Goal: Information Seeking & Learning: Learn about a topic

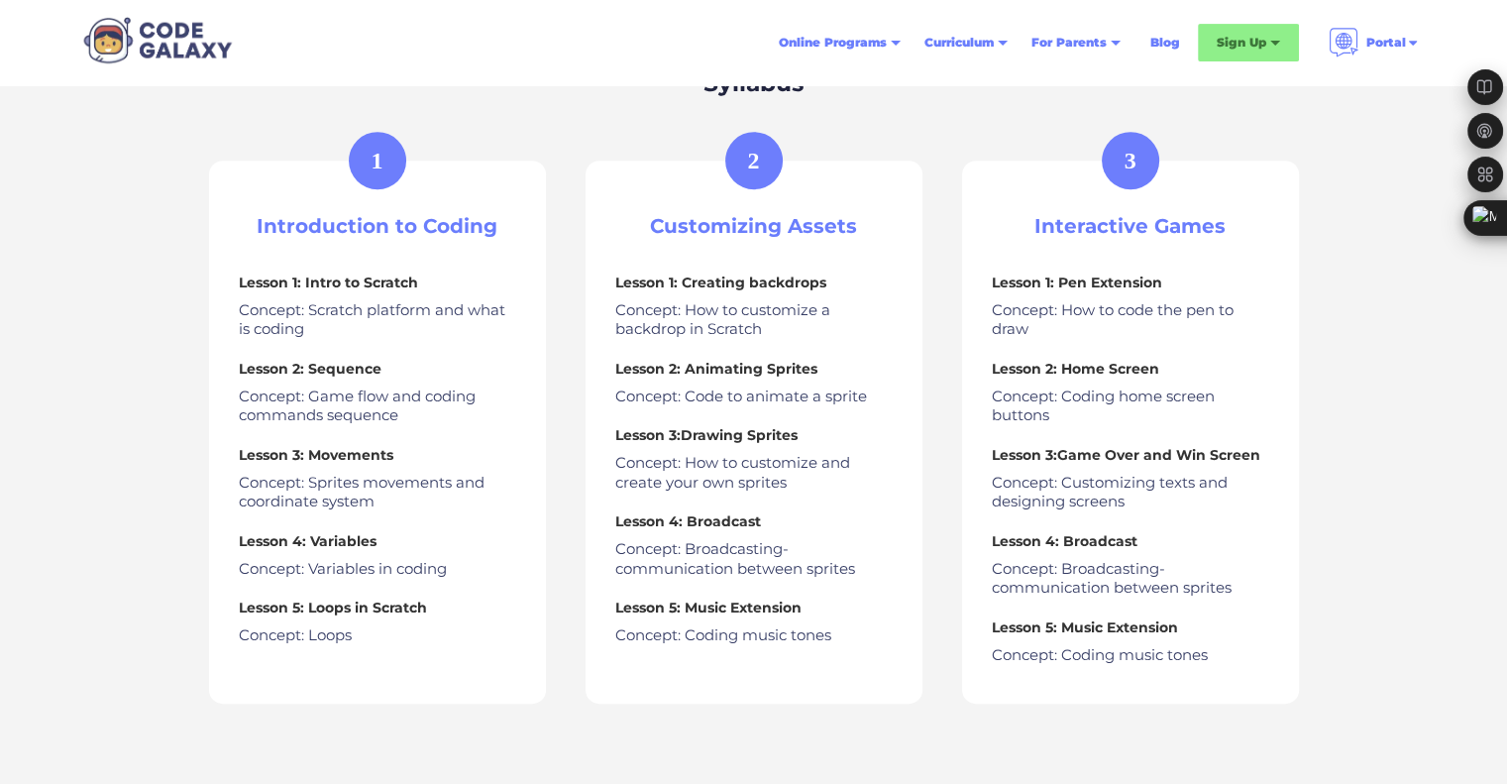
scroll to position [892, 0]
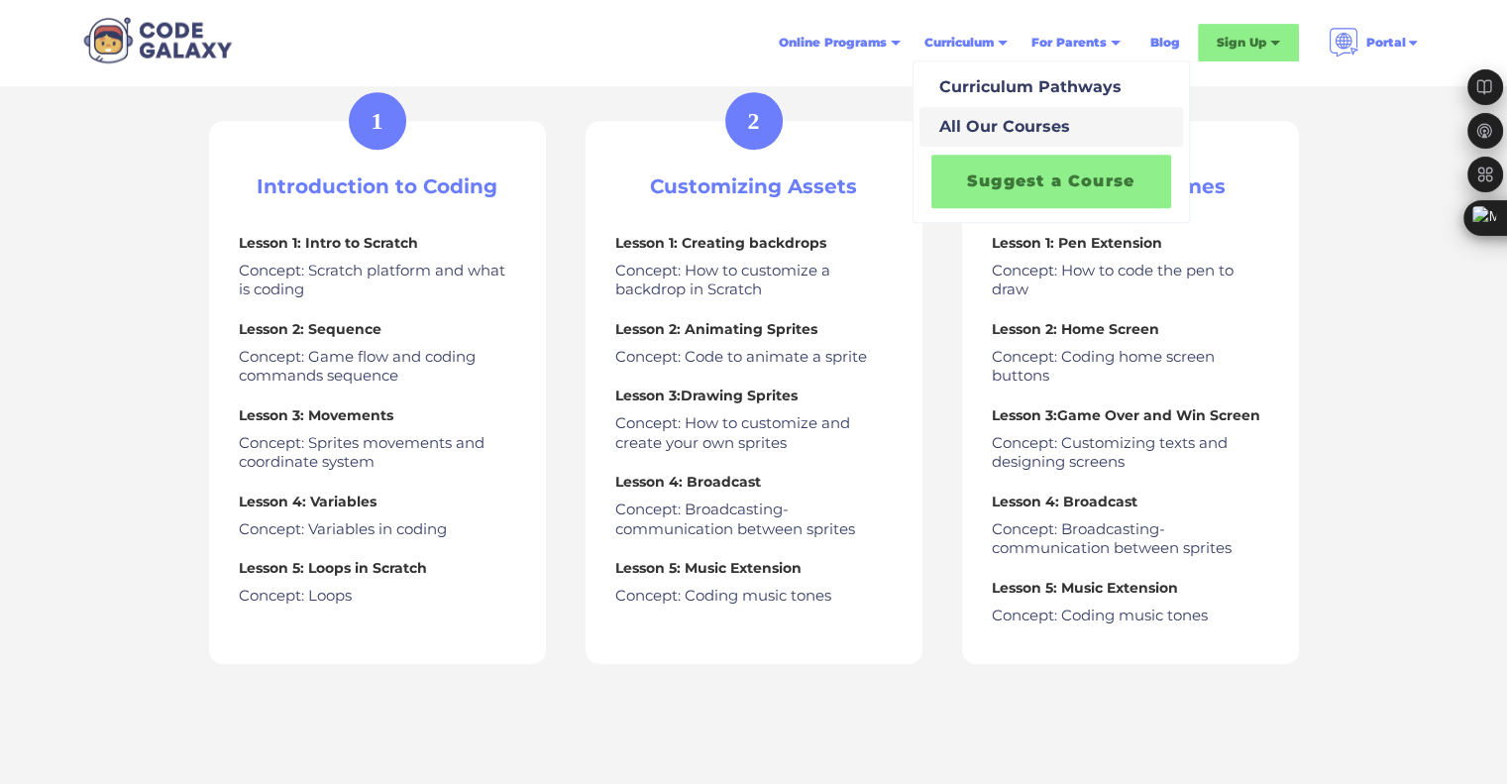
click at [1018, 121] on div "All Our Courses" at bounding box center [1000, 127] width 139 height 24
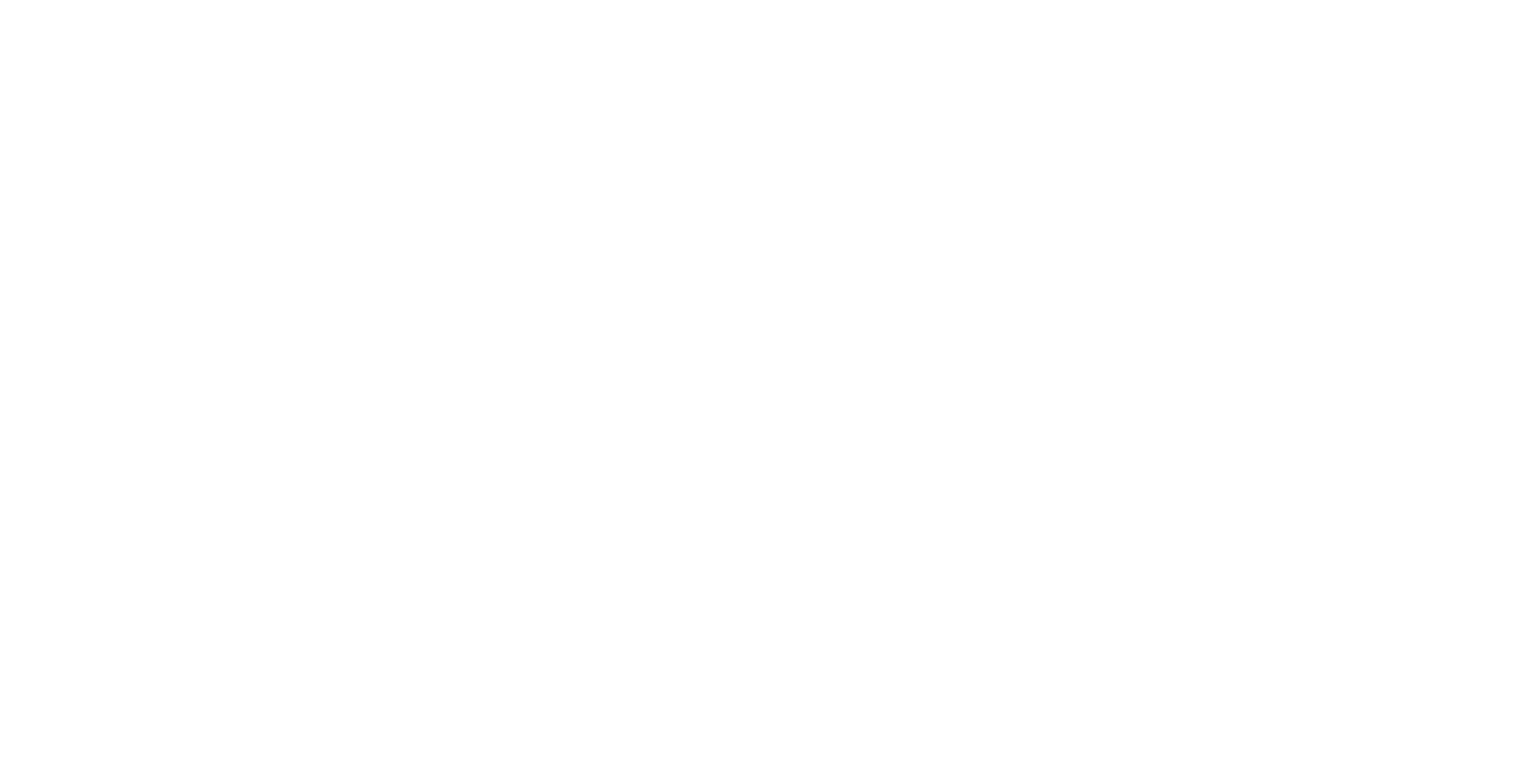
click at [1026, 84] on body at bounding box center [761, 392] width 1522 height 784
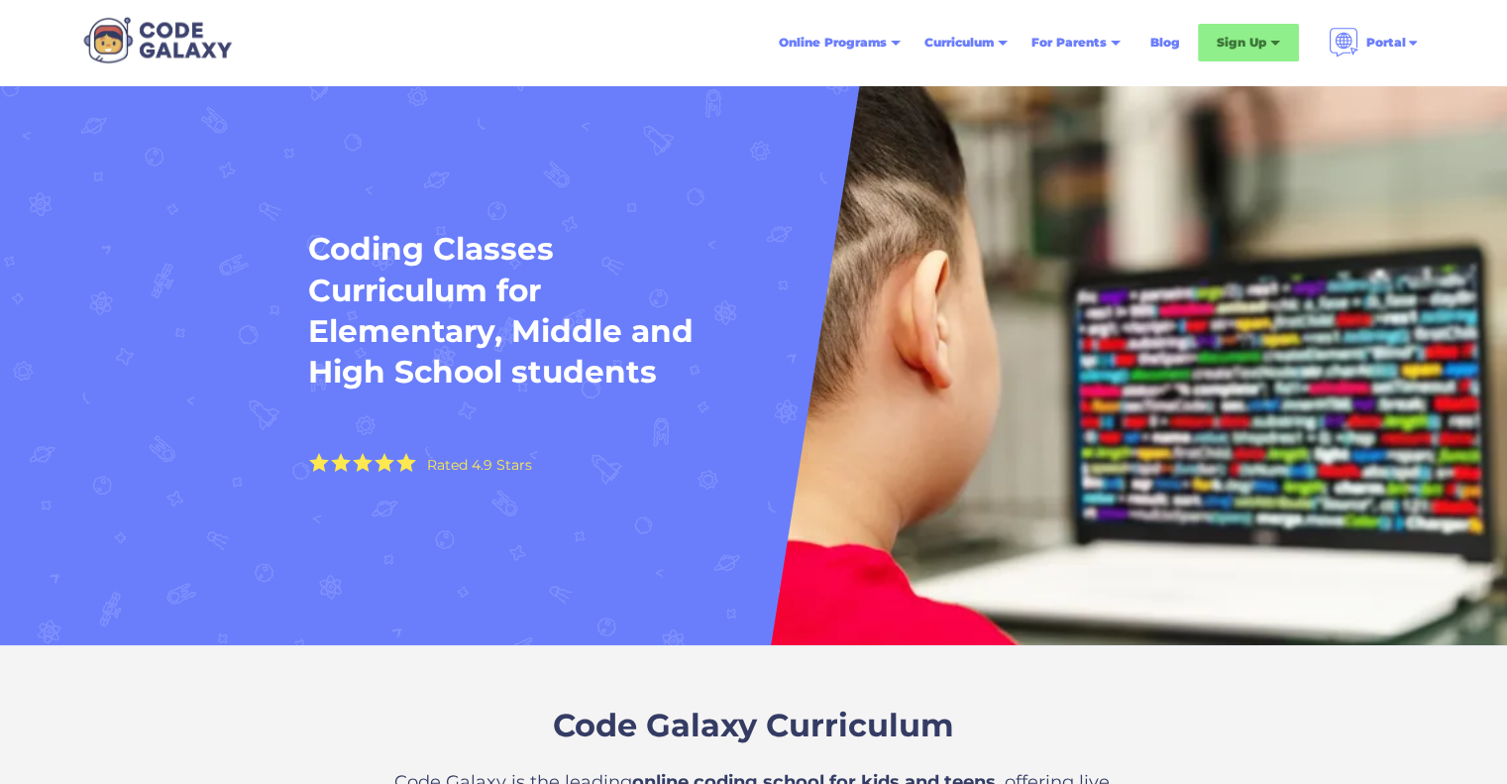
click at [963, 48] on div "Curriculum" at bounding box center [958, 43] width 69 height 20
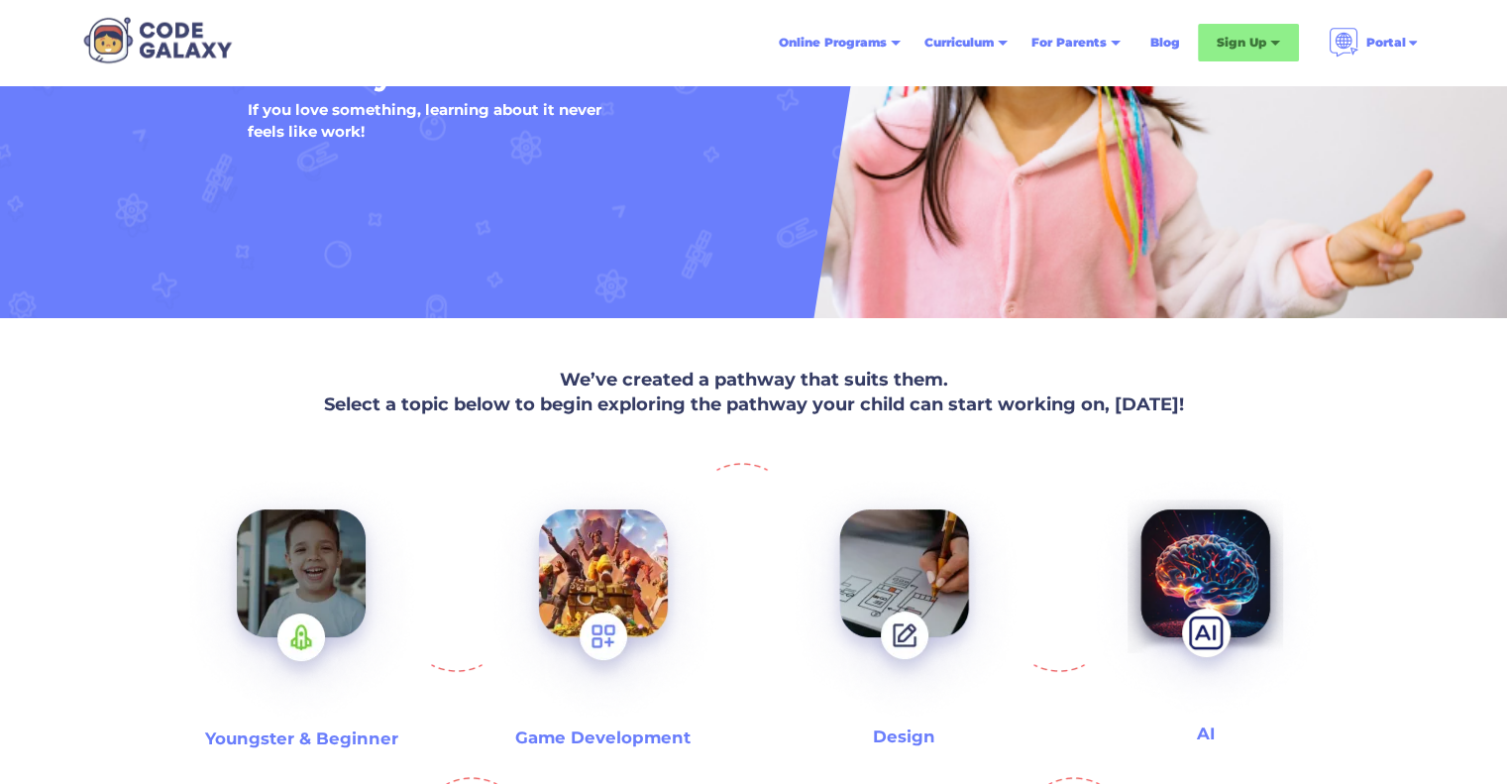
scroll to position [495, 0]
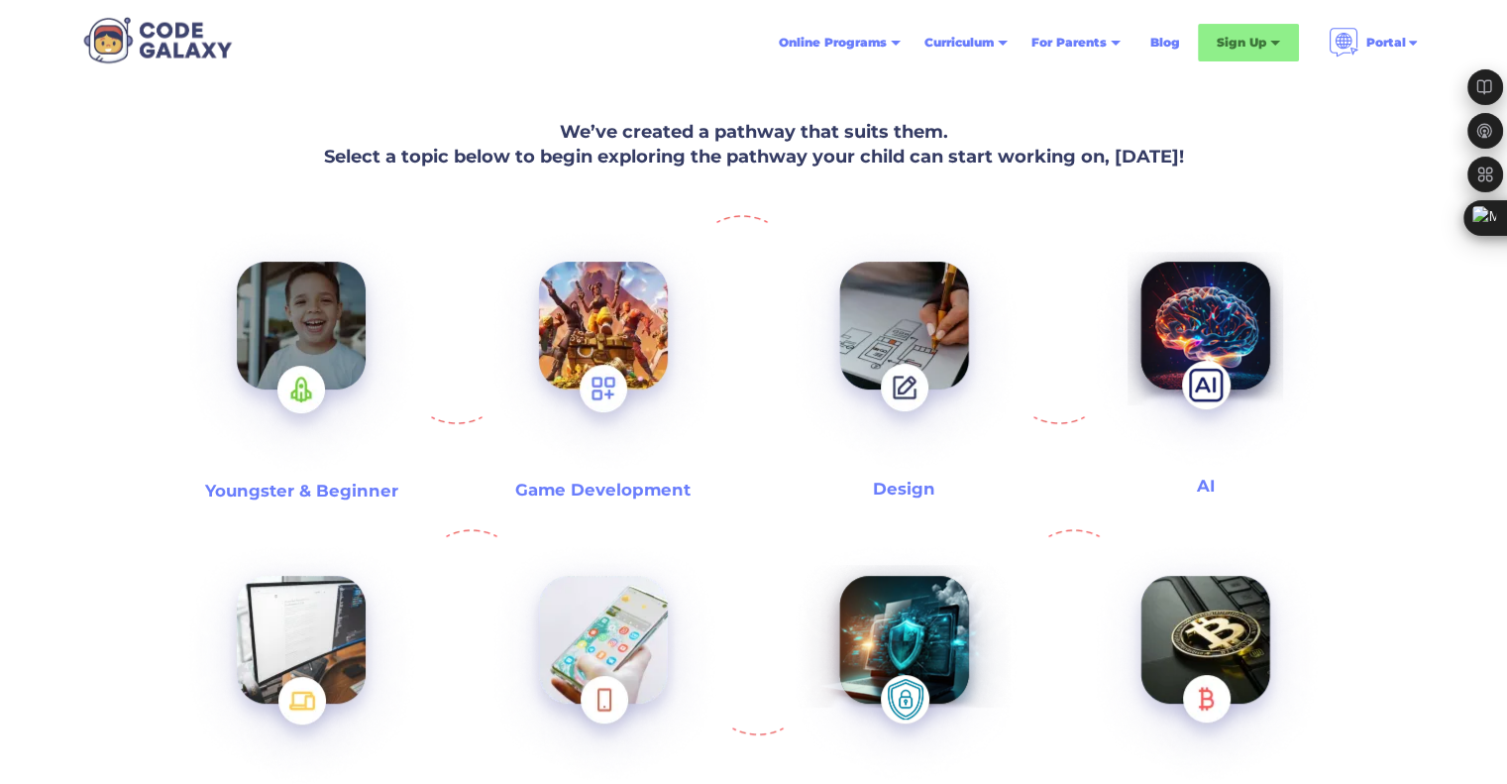
click at [345, 488] on h3 "Youngster & Beginner" at bounding box center [301, 490] width 193 height 23
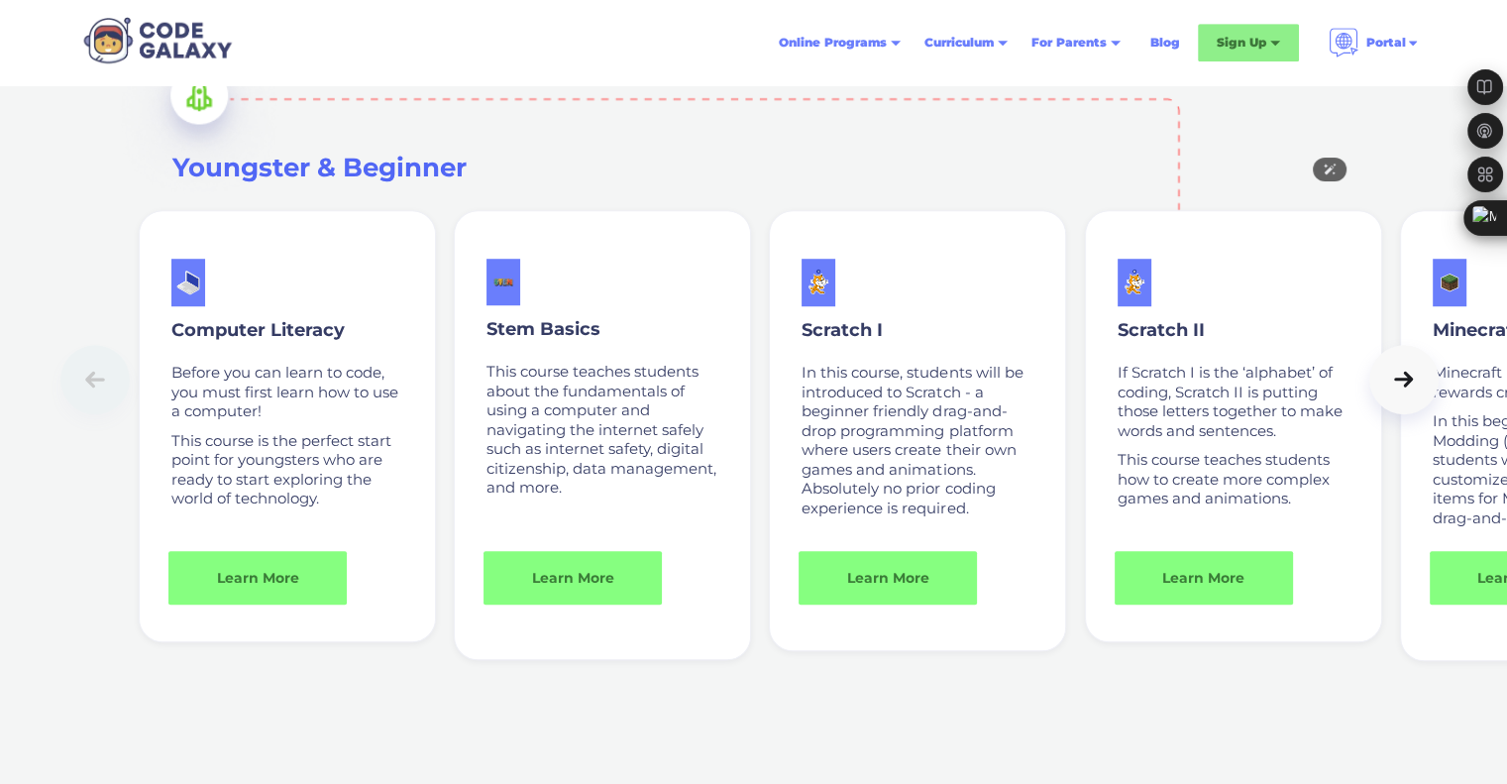
scroll to position [1368, 0]
click at [1386, 390] on link at bounding box center [1403, 378] width 69 height 69
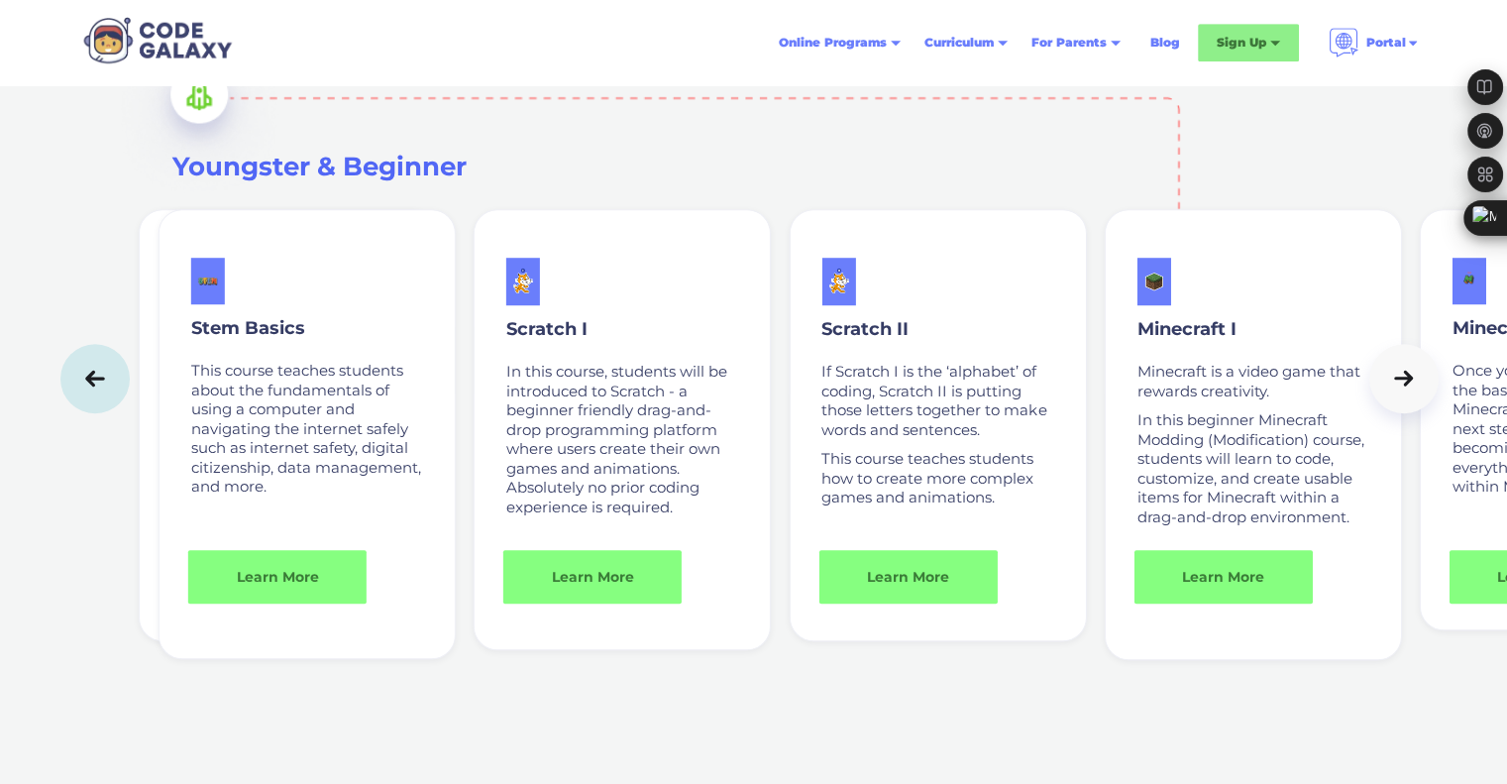
drag, startPoint x: 610, startPoint y: 579, endPoint x: 699, endPoint y: 293, distance: 298.9
click at [699, 293] on div "Scratch I In this course, students will be introduced to Scratch - a beginner f…" at bounding box center [622, 430] width 297 height 442
click at [1417, 383] on icon at bounding box center [1404, 379] width 28 height 20
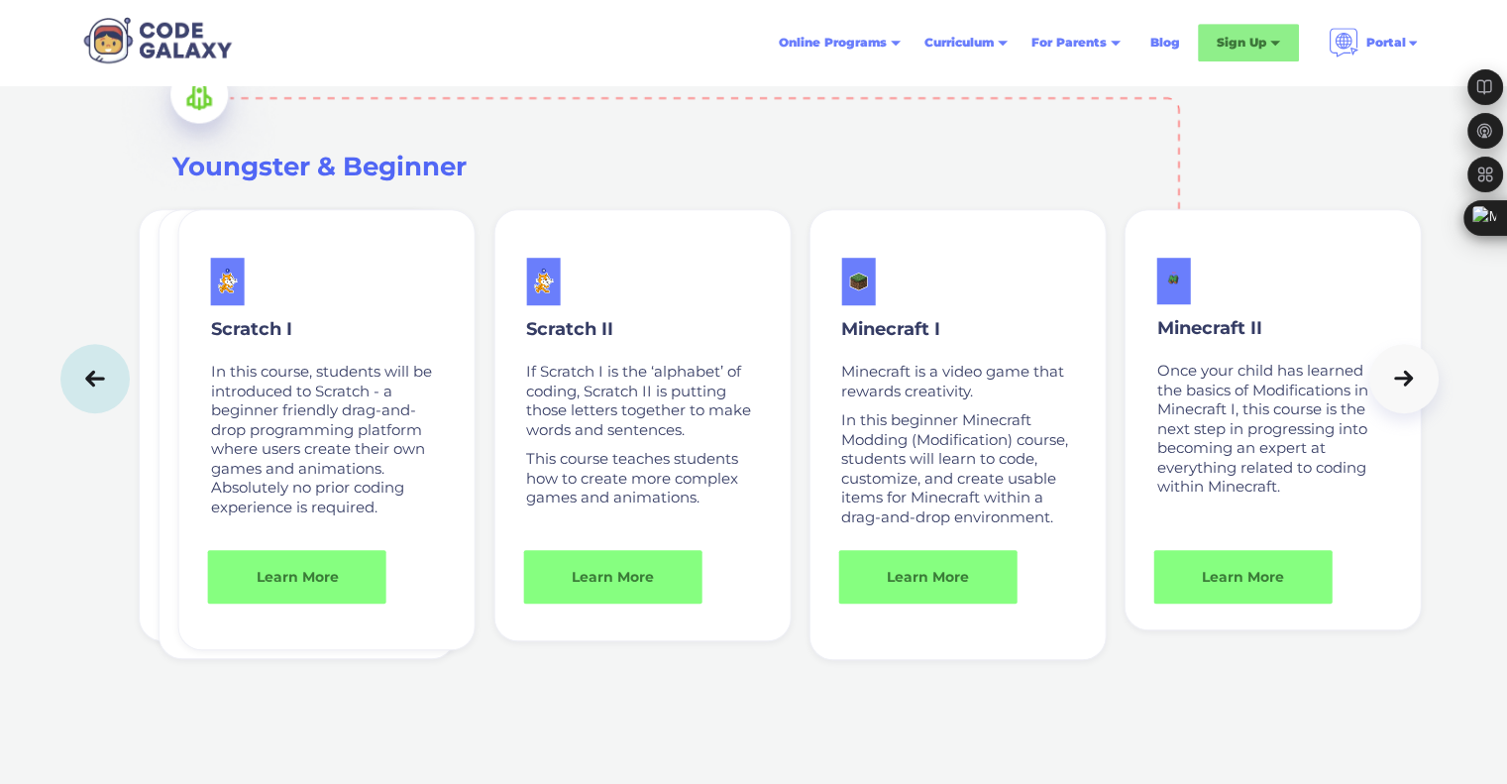
click at [110, 379] on link at bounding box center [94, 378] width 69 height 69
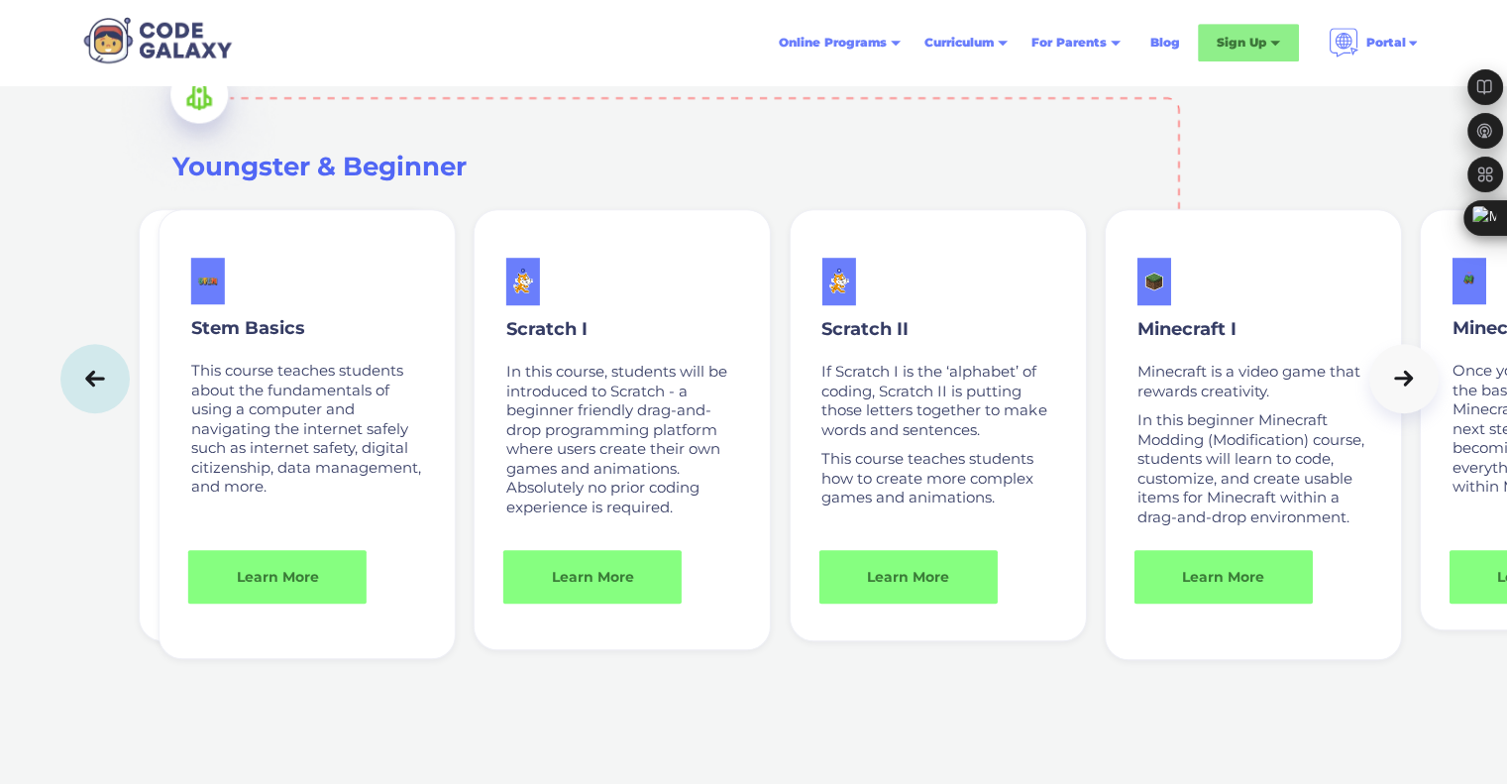
click at [1314, 12] on div "Online Programs Weekly Classes 1x or 2x a week classes 1x1 Tutoring Private cla…" at bounding box center [753, 42] width 1355 height 85
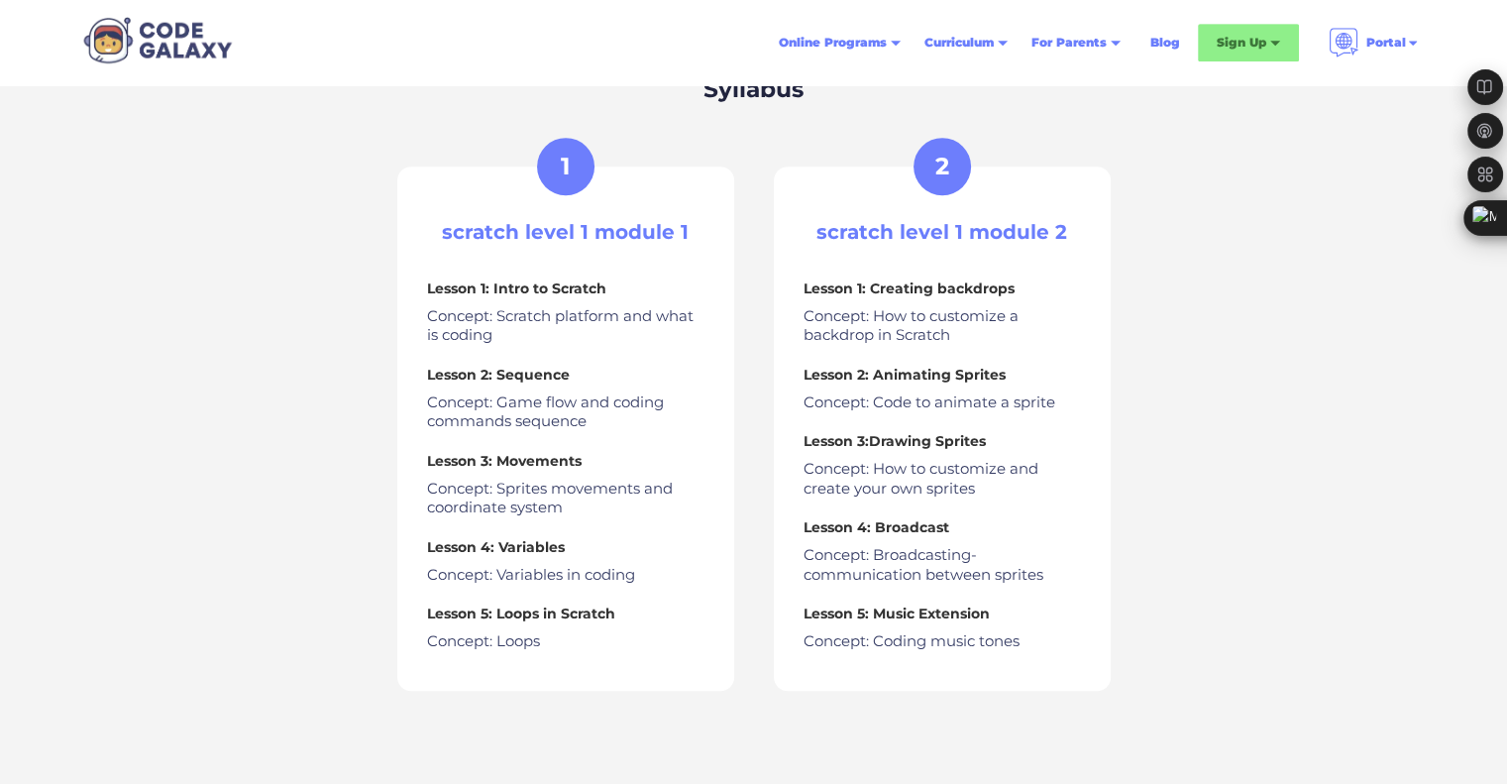
scroll to position [991, 0]
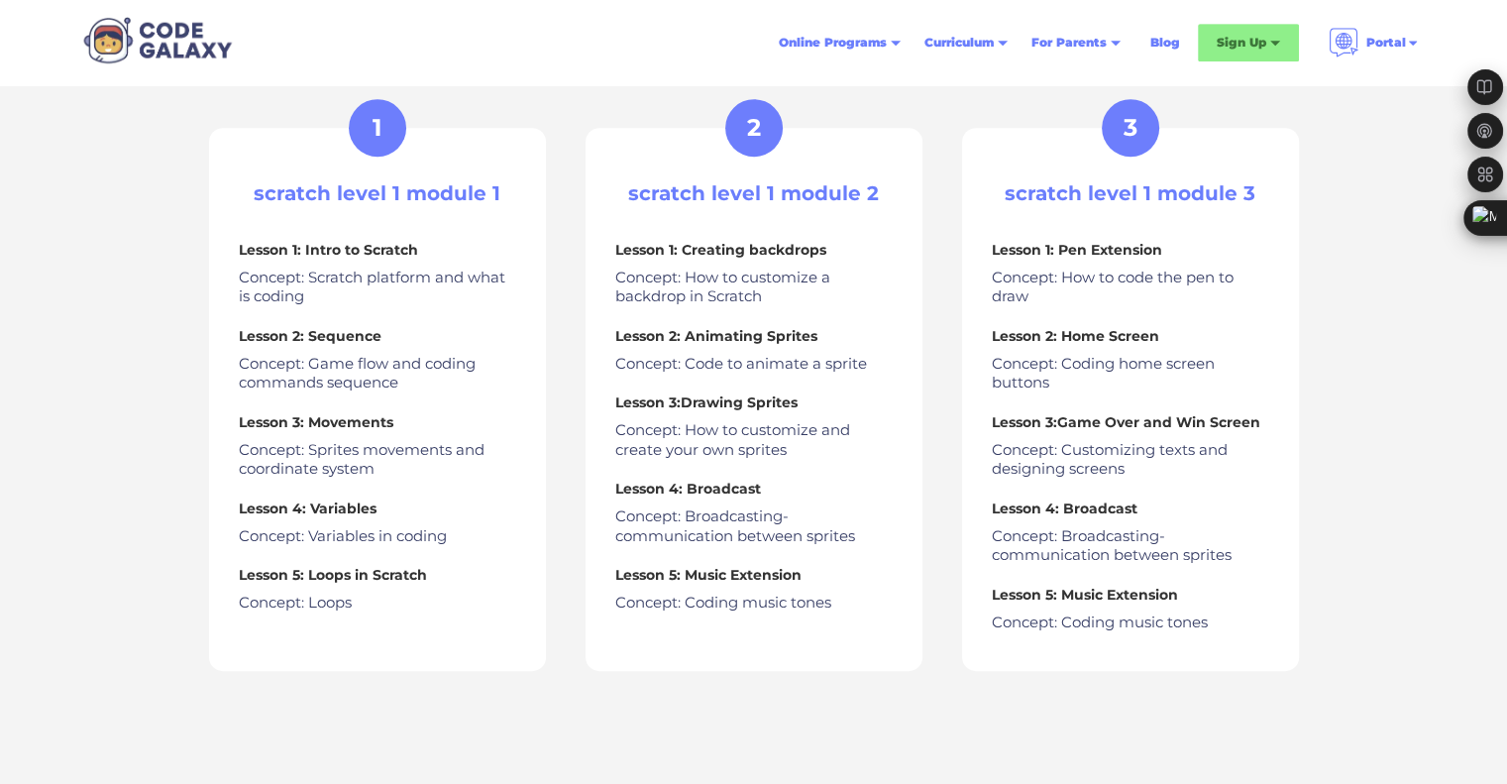
scroll to position [991, 0]
